Goal: Book appointment/travel/reservation

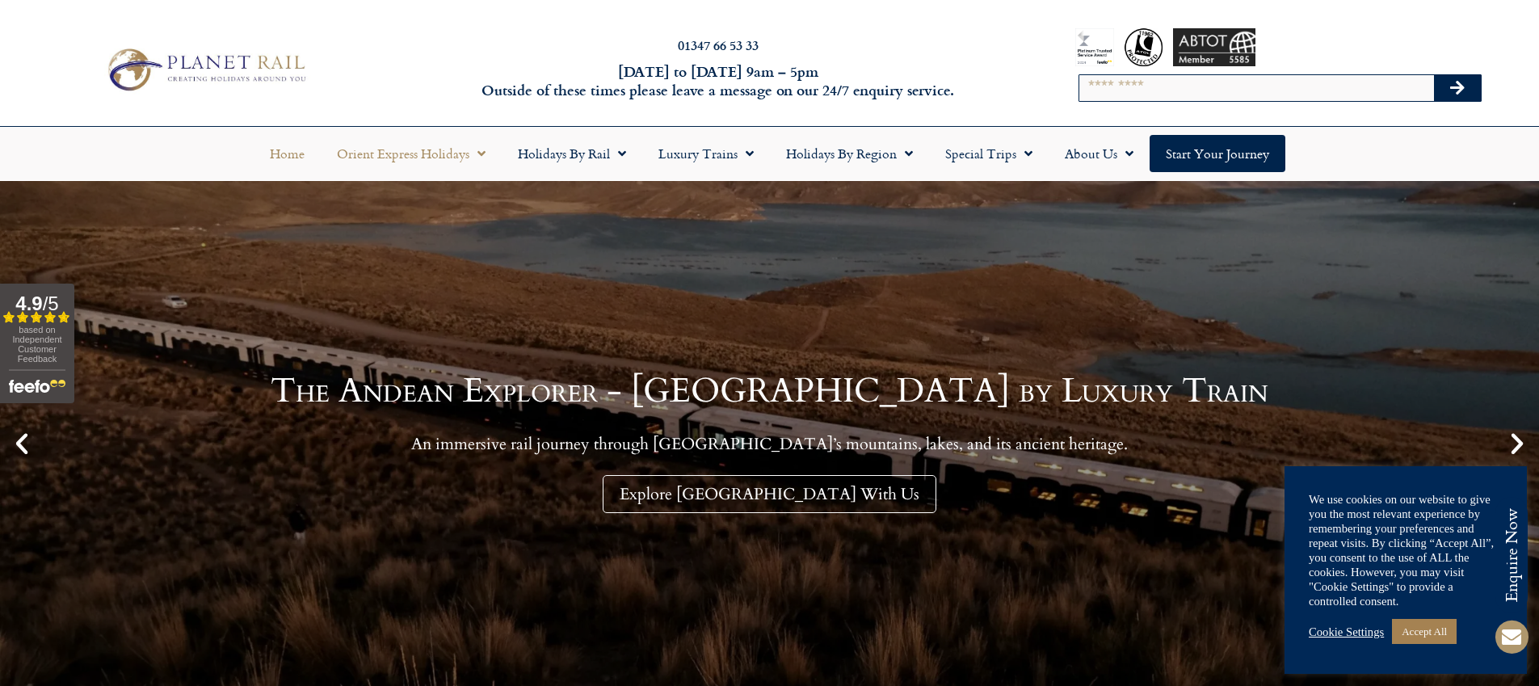
click at [434, 158] on link "Orient Express Holidays" at bounding box center [411, 153] width 181 height 37
click at [434, 157] on link "Orient Express Holidays" at bounding box center [411, 153] width 181 height 37
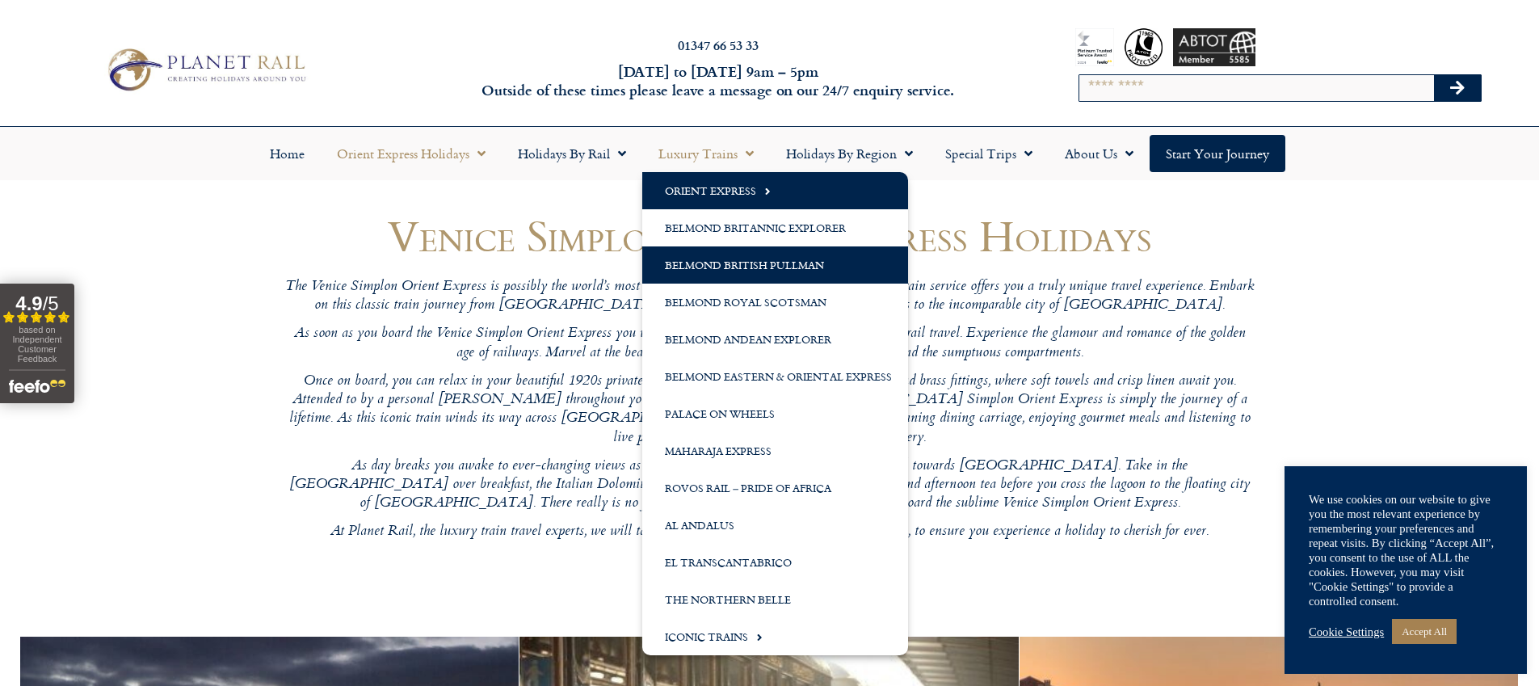
click at [813, 271] on link "Belmond British Pullman" at bounding box center [775, 264] width 266 height 37
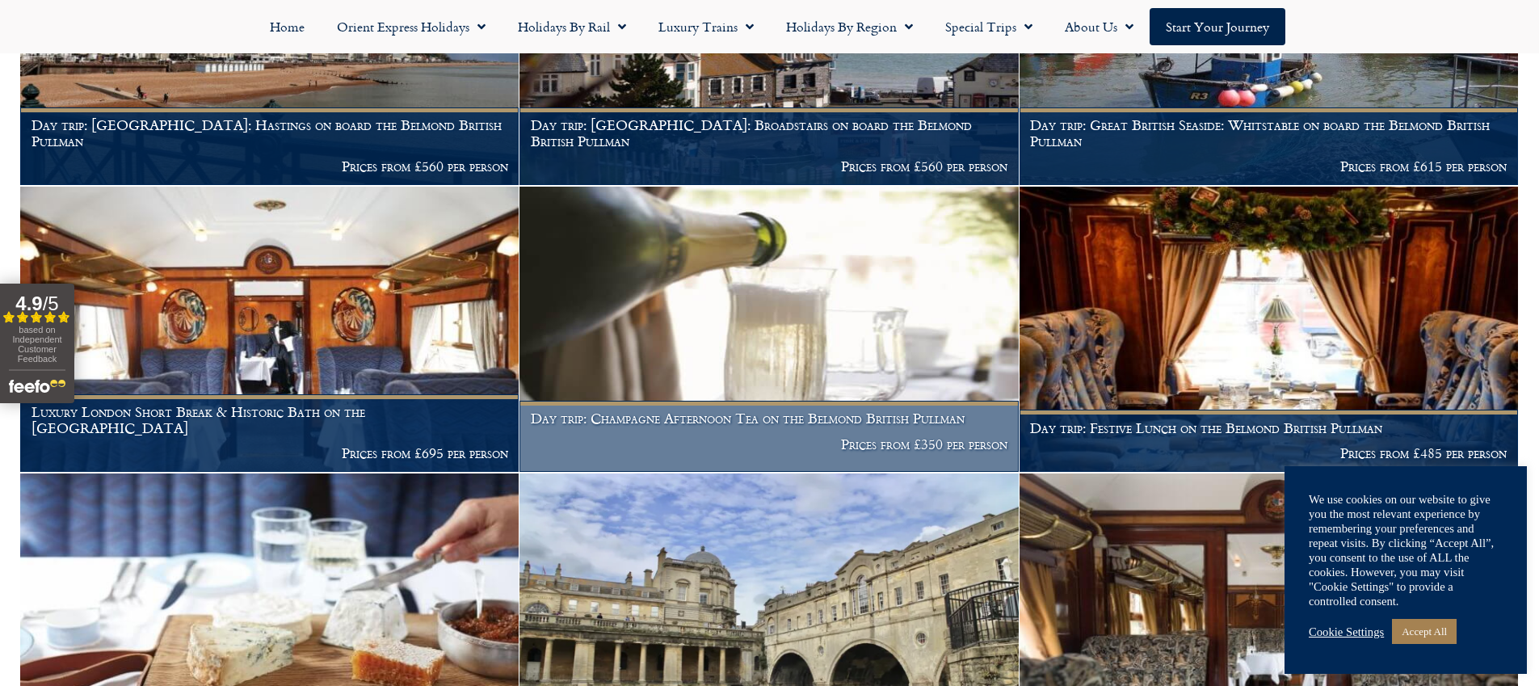
scroll to position [945, 0]
